Goal: Find specific page/section

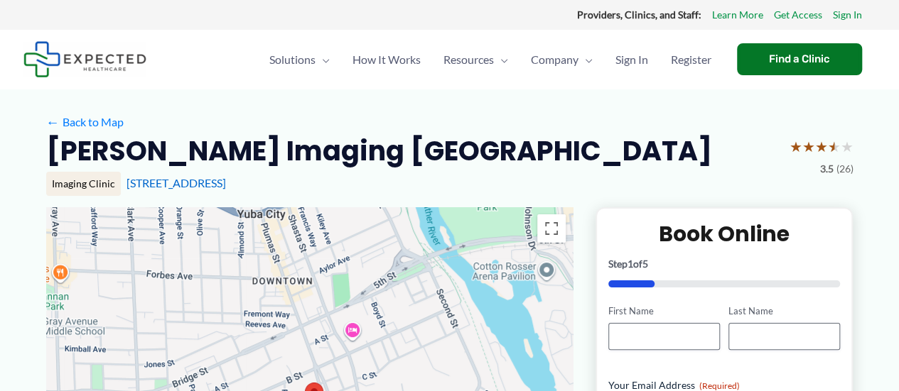
drag, startPoint x: 649, startPoint y: 0, endPoint x: 406, endPoint y: 347, distance: 424.3
click at [406, 347] on div at bounding box center [309, 349] width 526 height 284
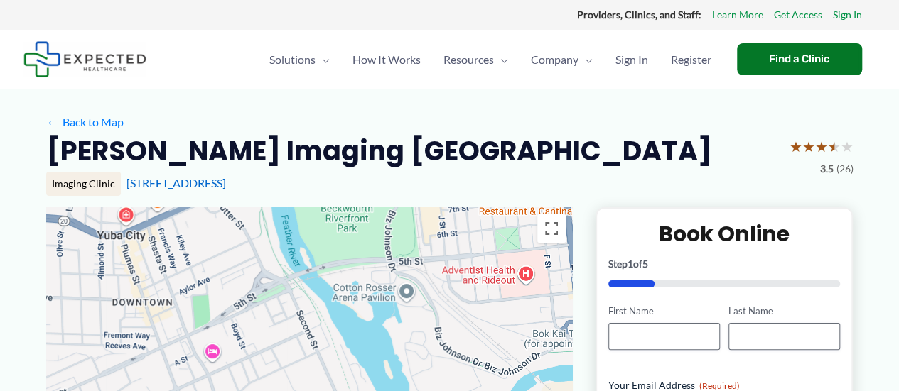
drag, startPoint x: 466, startPoint y: 309, endPoint x: 324, endPoint y: 330, distance: 143.7
click at [324, 330] on div at bounding box center [309, 349] width 526 height 284
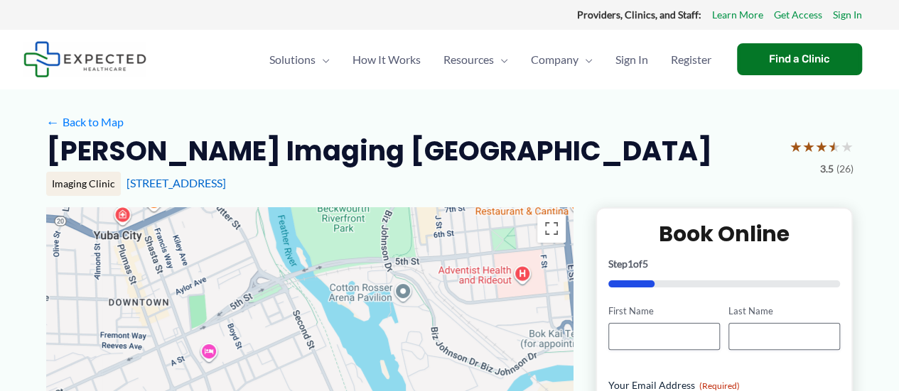
drag, startPoint x: 476, startPoint y: 382, endPoint x: 427, endPoint y: 364, distance: 51.9
click at [432, 368] on div at bounding box center [309, 349] width 526 height 284
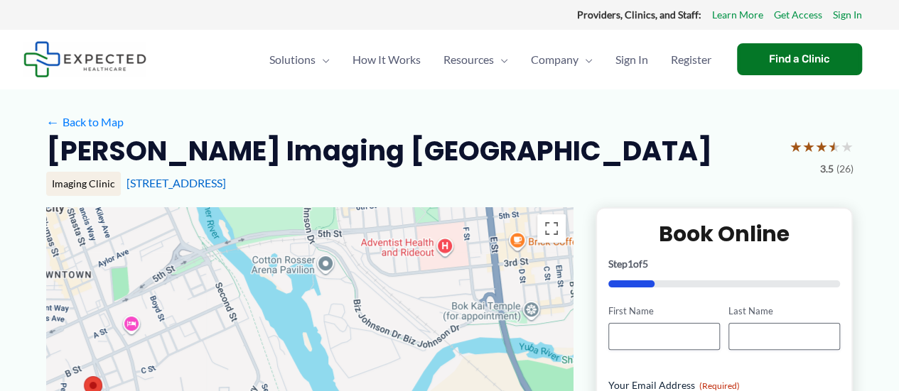
drag, startPoint x: 364, startPoint y: 254, endPoint x: 385, endPoint y: 330, distance: 79.4
click at [377, 299] on div at bounding box center [309, 349] width 526 height 284
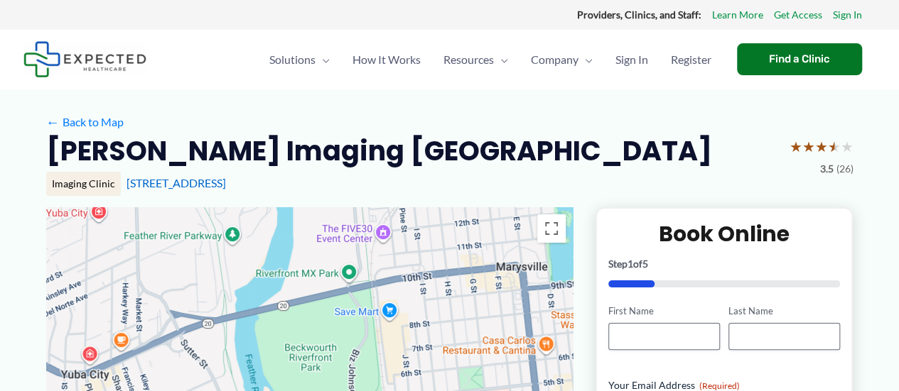
drag, startPoint x: 330, startPoint y: 254, endPoint x: 328, endPoint y: 285, distance: 30.7
click at [328, 283] on div at bounding box center [309, 349] width 526 height 284
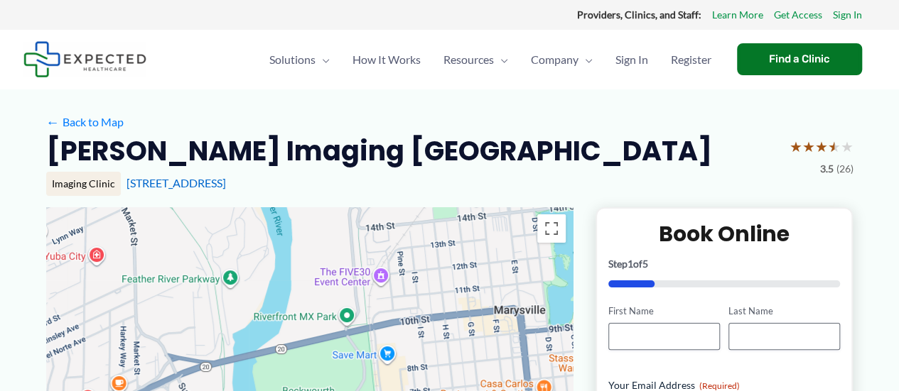
drag, startPoint x: 313, startPoint y: 247, endPoint x: 315, endPoint y: 305, distance: 57.6
click at [315, 302] on div at bounding box center [309, 349] width 526 height 284
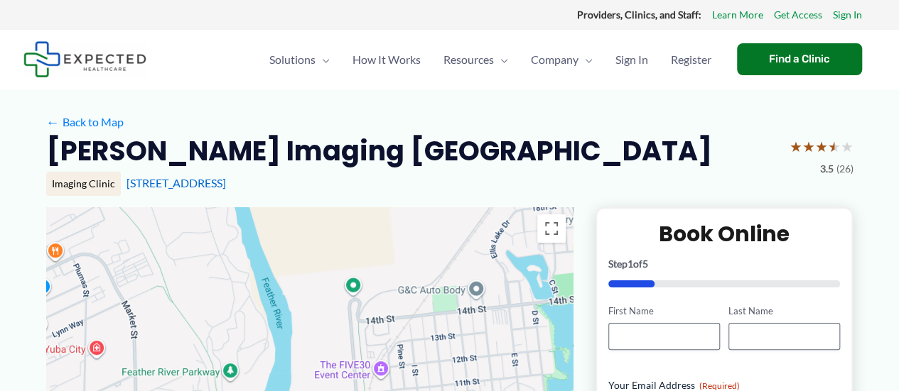
drag, startPoint x: 344, startPoint y: 270, endPoint x: 308, endPoint y: 320, distance: 62.1
click at [313, 312] on div at bounding box center [309, 349] width 526 height 284
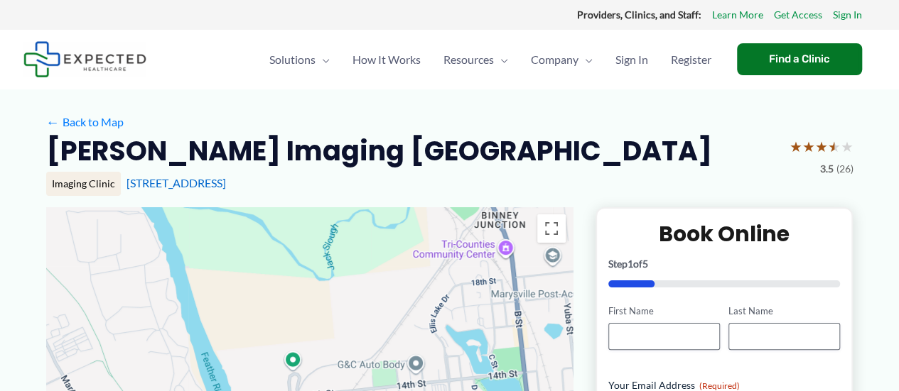
drag, startPoint x: 352, startPoint y: 319, endPoint x: 345, endPoint y: 333, distance: 15.6
click at [347, 329] on div at bounding box center [309, 349] width 526 height 284
